Goal: Task Accomplishment & Management: Use online tool/utility

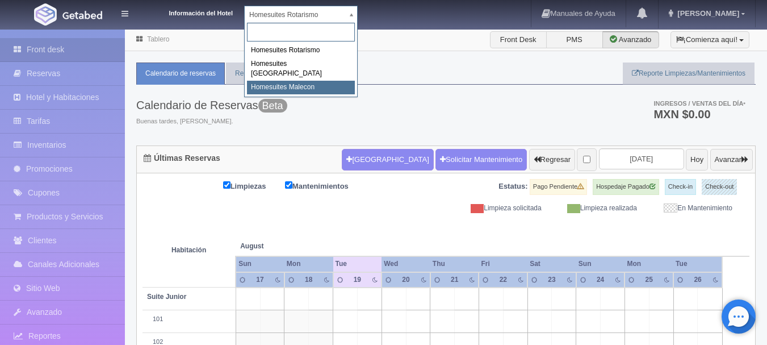
click at [305, 85] on div "Homesuites Rotarismo Homesuites Zaragoza Homesuites Malecon" at bounding box center [301, 59] width 114 height 76
select select "594"
